Goal: Navigation & Orientation: Find specific page/section

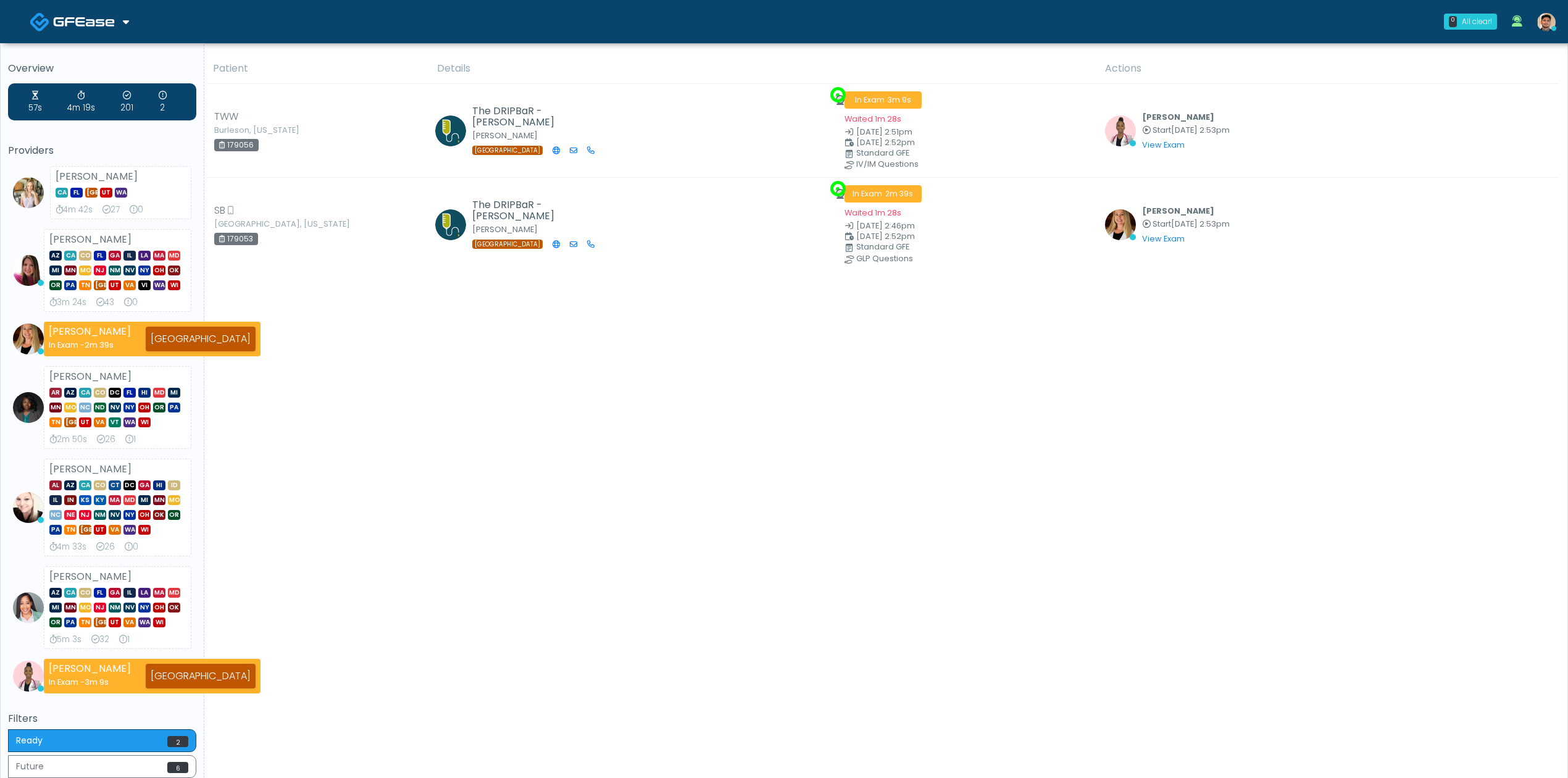
click at [117, 18] on link at bounding box center [80, 21] width 100 height 40
click at [100, 55] on link "Docovia Staffing" at bounding box center [83, 63] width 127 height 30
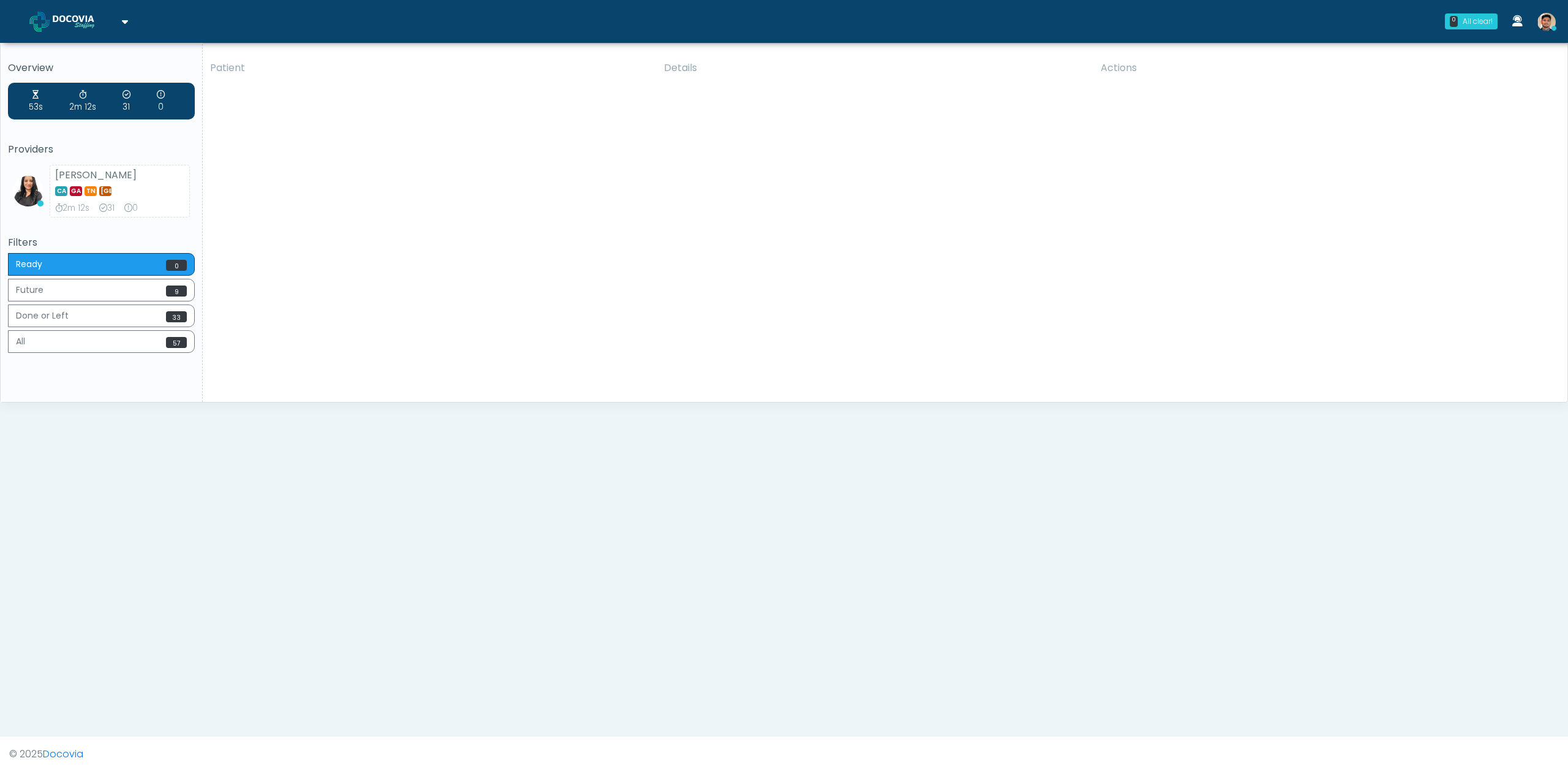
click at [99, 28] on span at bounding box center [85, 21] width 65 height 17
click at [92, 87] on link "GFEase" at bounding box center [83, 92] width 126 height 29
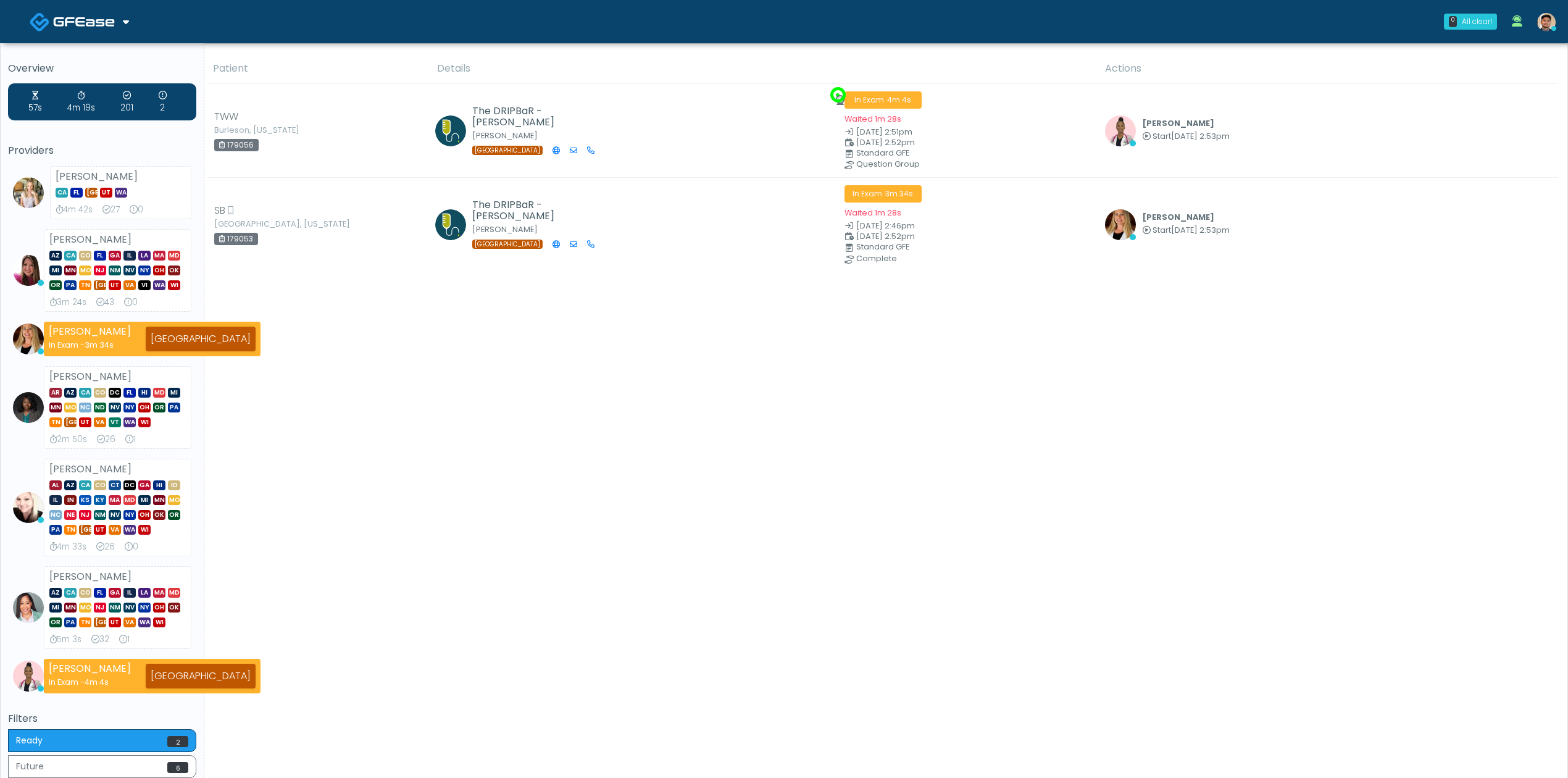
click at [1542, 16] on img at bounding box center [1546, 22] width 18 height 18
drag, startPoint x: 703, startPoint y: 480, endPoint x: 697, endPoint y: 478, distance: 6.3
click at [703, 480] on div "Patient Details Actions" at bounding box center [881, 466] width 1354 height 825
